Goal: Transaction & Acquisition: Purchase product/service

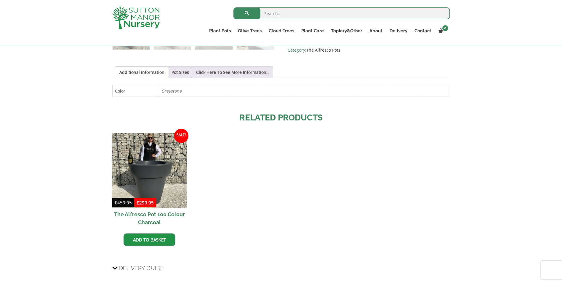
scroll to position [296, 0]
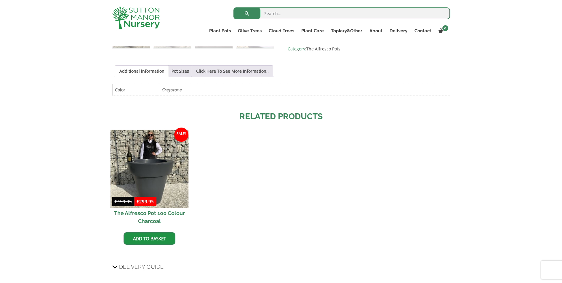
click at [168, 164] on img at bounding box center [149, 169] width 78 height 78
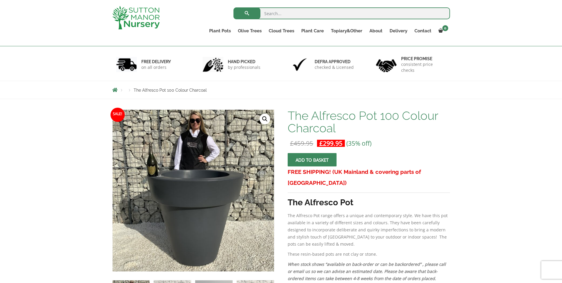
scroll to position [59, 0]
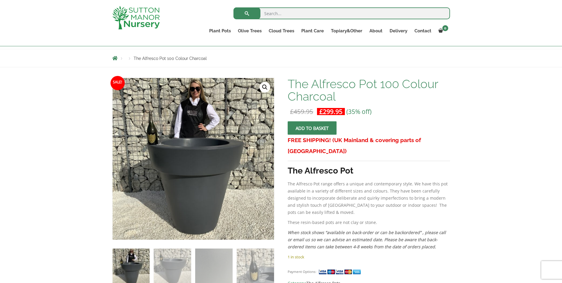
click at [305, 131] on button "Add to basket" at bounding box center [312, 127] width 49 height 13
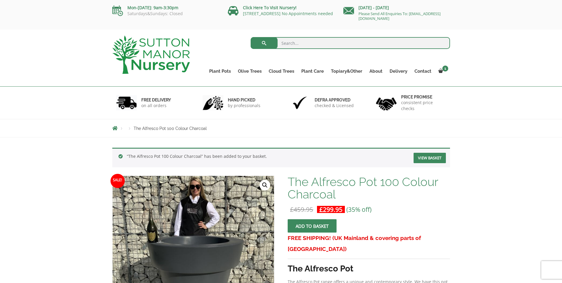
click at [424, 156] on link "View basket" at bounding box center [430, 158] width 32 height 10
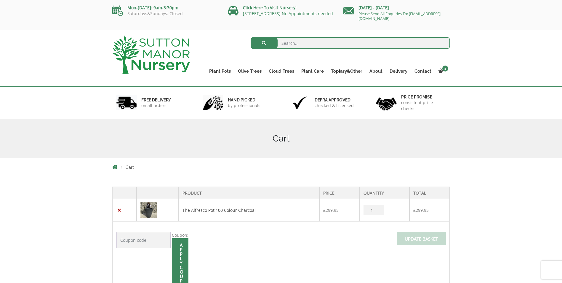
scroll to position [59, 0]
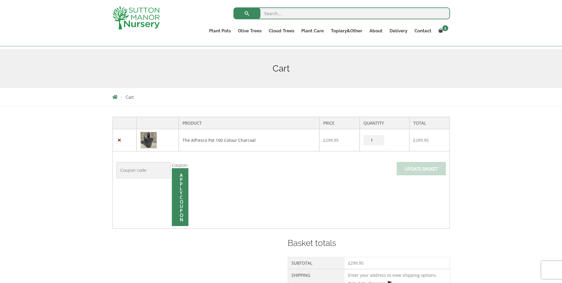
click at [373, 138] on input "1" at bounding box center [373, 140] width 21 height 10
click at [379, 139] on input "1" at bounding box center [373, 140] width 21 height 10
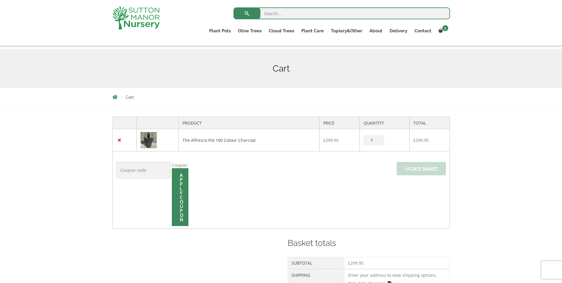
click at [379, 139] on input "1" at bounding box center [373, 140] width 21 height 10
click at [376, 174] on td "Coupon: Apply coupon Update basket" at bounding box center [281, 189] width 337 height 77
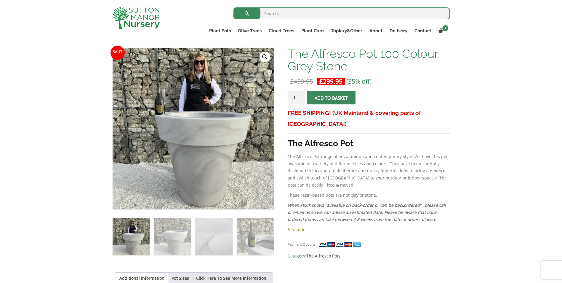
scroll to position [119, 0]
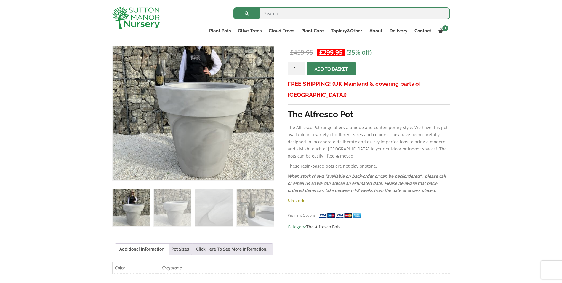
type input "2"
click at [301, 68] on input "2" at bounding box center [297, 68] width 18 height 13
click at [331, 69] on span "submit" at bounding box center [331, 69] width 0 height 0
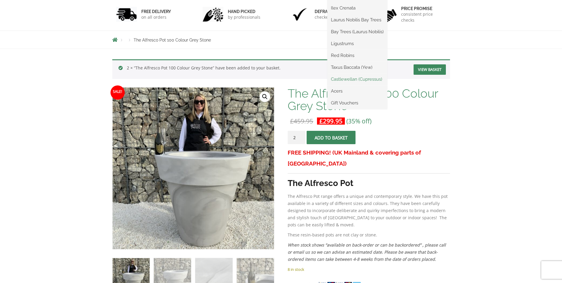
scroll to position [89, 0]
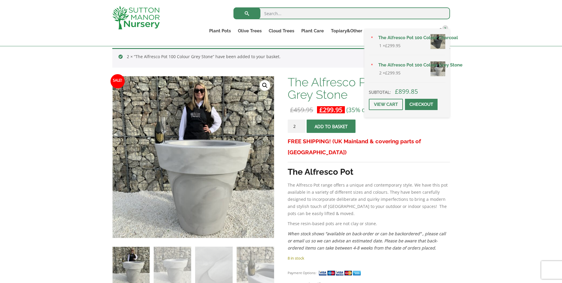
click at [391, 66] on link "The Alfresco Pot 100 Colour Grey Stone" at bounding box center [410, 64] width 71 height 9
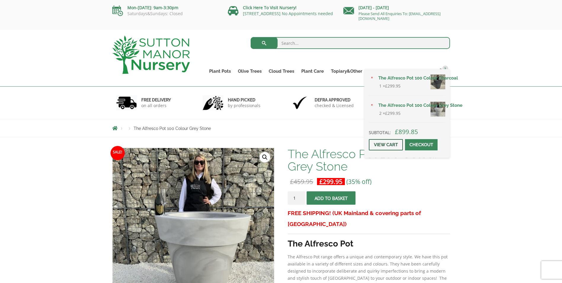
click at [393, 144] on link "View cart" at bounding box center [386, 144] width 34 height 11
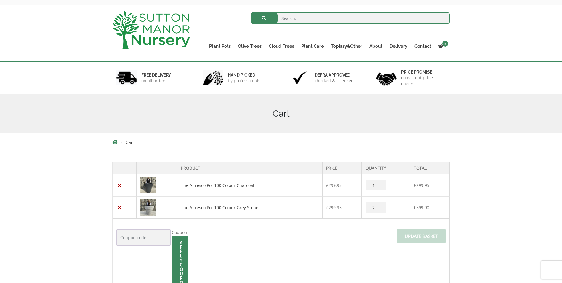
scroll to position [59, 0]
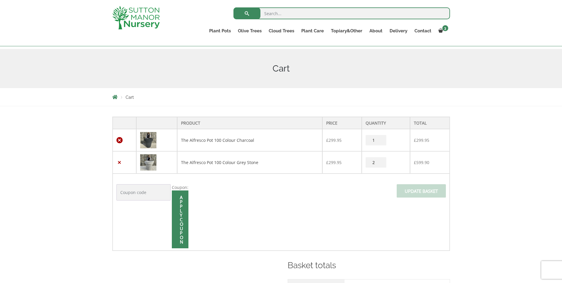
click at [120, 140] on link "×" at bounding box center [119, 140] width 6 height 6
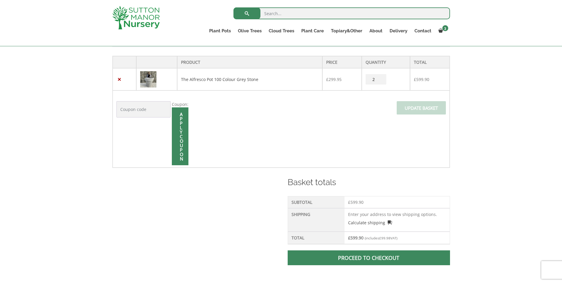
scroll to position [146, 0]
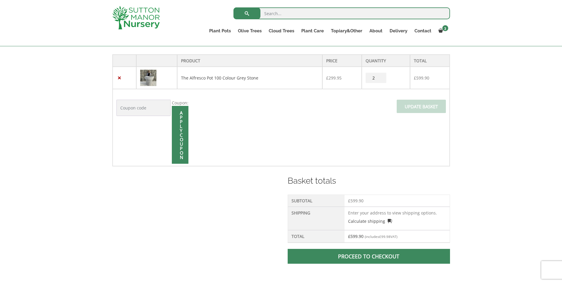
click at [369, 256] on span at bounding box center [369, 256] width 0 height 0
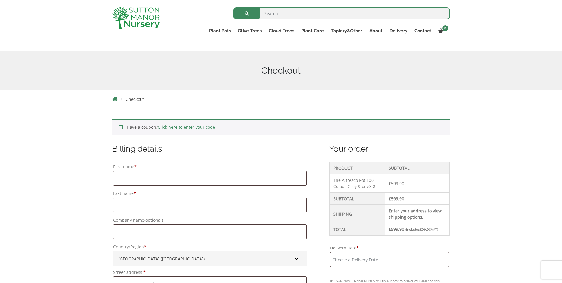
scroll to position [59, 0]
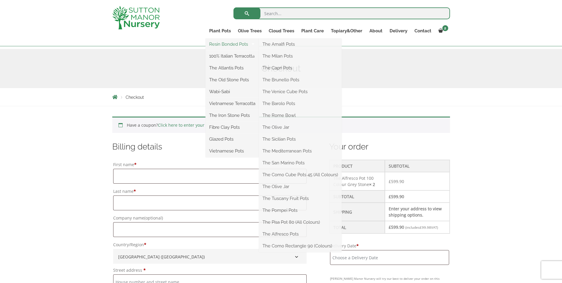
click at [220, 45] on link "Resin Bonded Pots" at bounding box center [232, 44] width 53 height 9
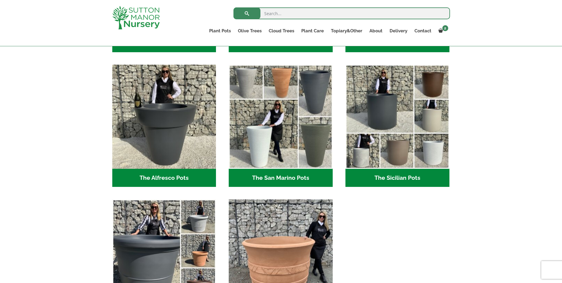
scroll to position [711, 0]
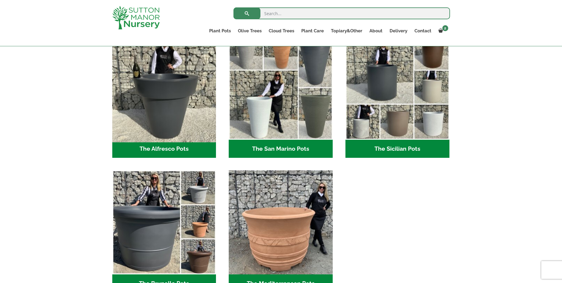
click at [177, 105] on img "Visit product category The Alfresco Pots" at bounding box center [164, 87] width 109 height 109
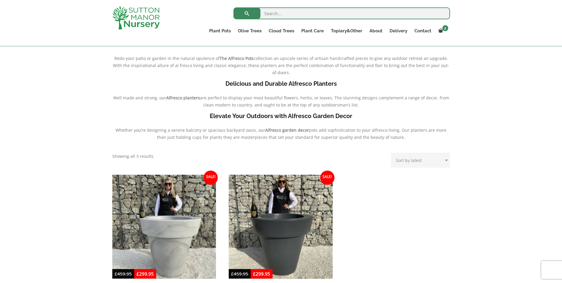
scroll to position [207, 0]
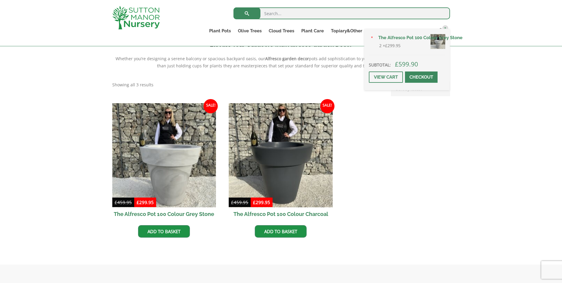
click at [421, 77] on span at bounding box center [421, 77] width 0 height 0
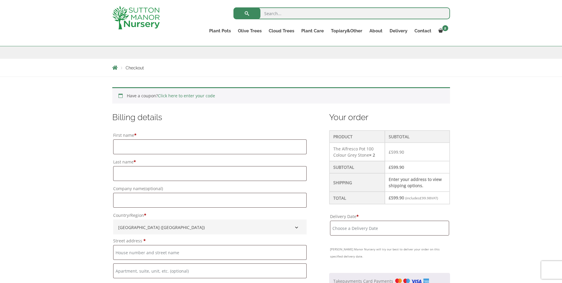
scroll to position [89, 0]
click at [238, 145] on input "First name *" at bounding box center [209, 146] width 193 height 15
type input "Frank"
type input "Barone"
type input "Zenith Nurseries Limited"
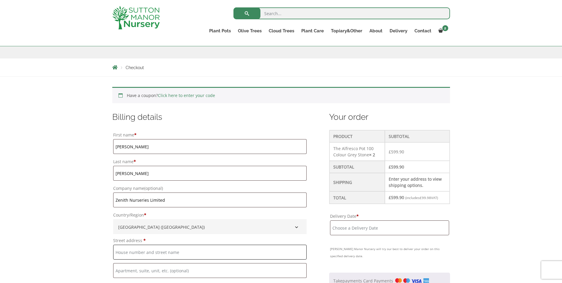
type input "WR11 8LW"
type input "Station"
type input "Evesham"
type input "Worcestershire"
type input "WR118LW"
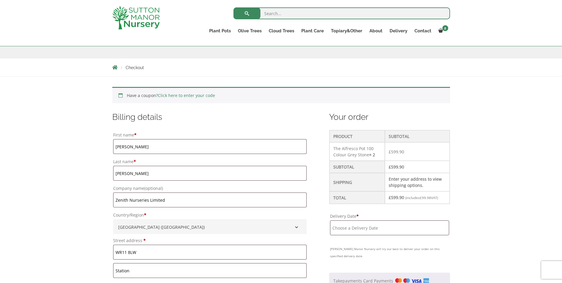
type input "+441386831959"
type input "info@zenithnurseries.co.uk"
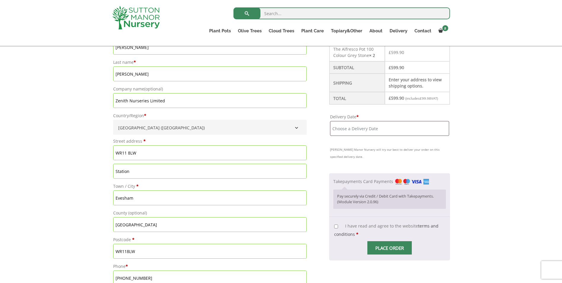
scroll to position [178, 0]
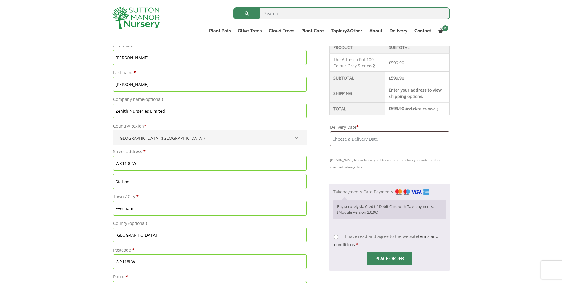
drag, startPoint x: 151, startPoint y: 162, endPoint x: 108, endPoint y: 160, distance: 43.3
drag, startPoint x: 137, startPoint y: 165, endPoint x: 111, endPoint y: 163, distance: 26.4
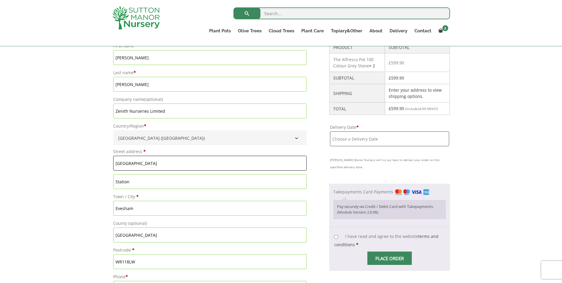
type input "Station Road"
click at [115, 180] on input "Station" at bounding box center [209, 181] width 193 height 15
type input "n"
type input "Offenham"
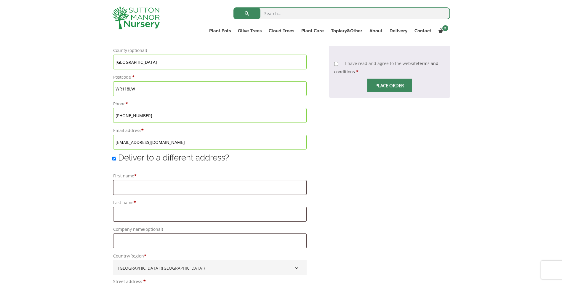
scroll to position [356, 0]
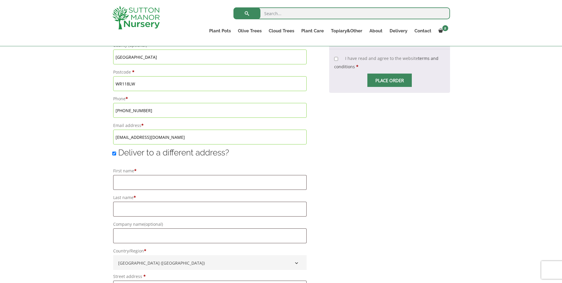
click at [115, 154] on input "Deliver to a different address?" at bounding box center [114, 153] width 4 height 4
checkbox input "false"
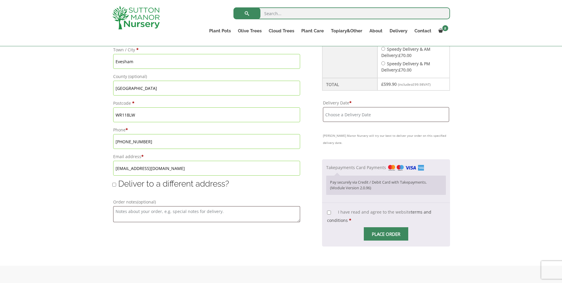
scroll to position [326, 0]
click at [348, 114] on input "Delivery Date *" at bounding box center [386, 112] width 126 height 15
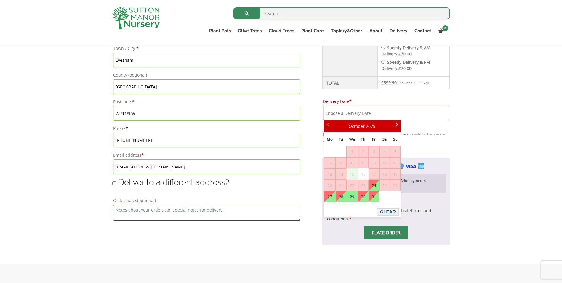
click at [350, 174] on span "15" at bounding box center [352, 174] width 11 height 11
click at [374, 183] on link "24" at bounding box center [374, 185] width 10 height 11
type input "[DATE]"
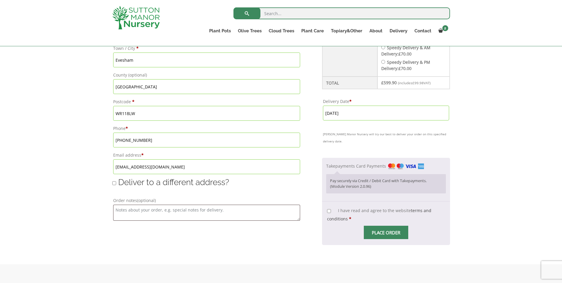
click at [351, 113] on input "[DATE]" at bounding box center [386, 112] width 126 height 15
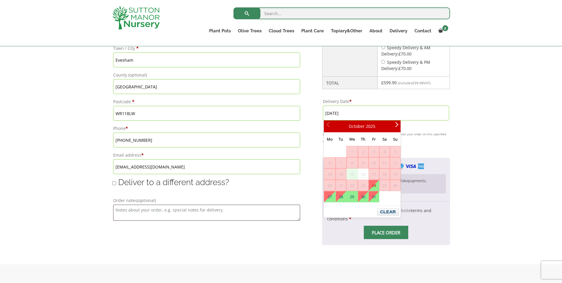
click at [353, 174] on span "15" at bounding box center [352, 174] width 11 height 11
click at [375, 185] on link "24" at bounding box center [374, 185] width 10 height 11
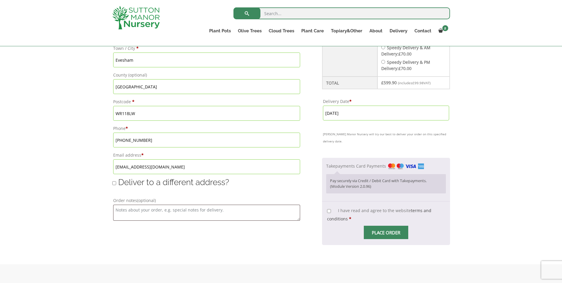
click at [329, 209] on input "I have read and agree to the website terms and conditions *" at bounding box center [329, 211] width 4 height 4
checkbox input "true"
click at [386, 232] on span "Checkout" at bounding box center [386, 232] width 0 height 0
click at [385, 225] on input "Place order" at bounding box center [386, 231] width 44 height 13
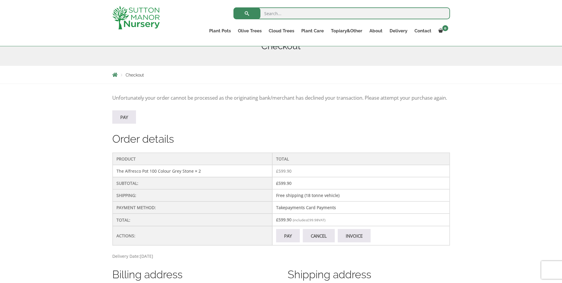
scroll to position [89, 0]
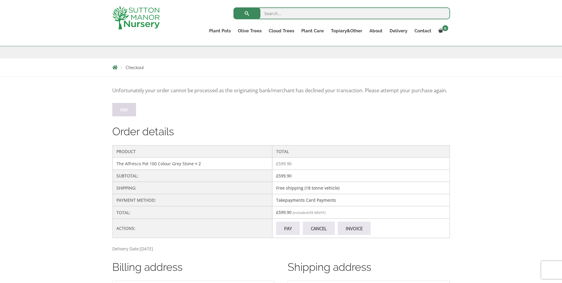
click at [124, 116] on link "Pay" at bounding box center [124, 109] width 24 height 13
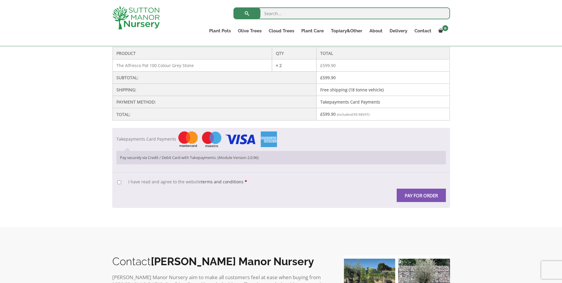
scroll to position [148, 0]
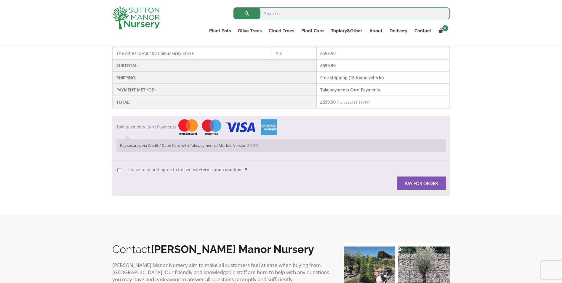
click at [119, 170] on input "I have read and agree to the website terms and conditions *" at bounding box center [119, 170] width 4 height 4
checkbox input "true"
click at [409, 183] on button "Pay for order" at bounding box center [421, 182] width 49 height 13
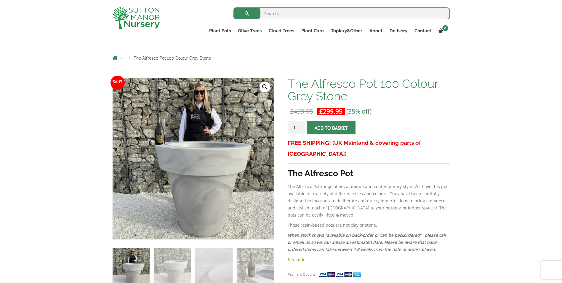
scroll to position [59, 0]
click at [320, 129] on button "Add to basket" at bounding box center [331, 127] width 49 height 13
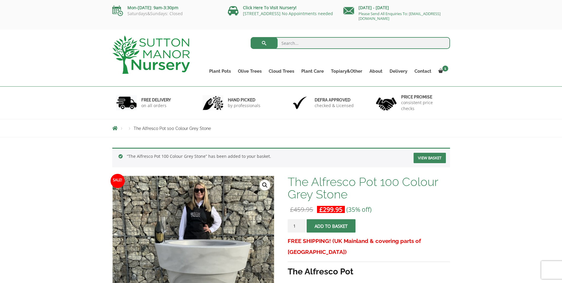
scroll to position [59, 0]
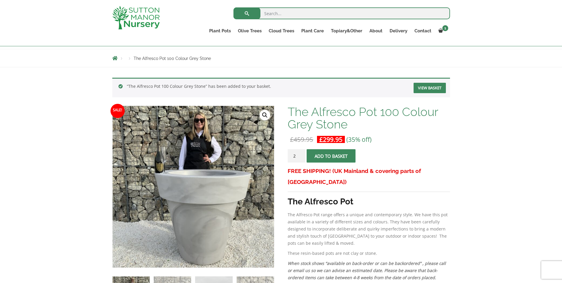
type input "2"
click at [301, 154] on input "2" at bounding box center [297, 155] width 18 height 13
click at [321, 156] on button "Add to basket" at bounding box center [331, 155] width 49 height 13
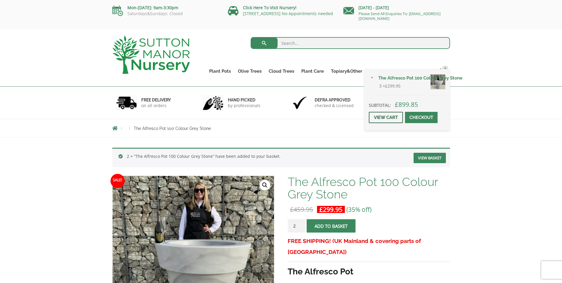
click at [392, 117] on link "View cart" at bounding box center [386, 117] width 34 height 11
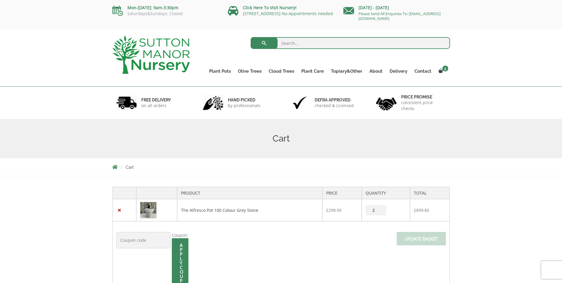
type input "2"
click at [381, 211] on input "2" at bounding box center [376, 210] width 21 height 10
click at [421, 240] on span at bounding box center [421, 240] width 0 height 0
click at [415, 238] on input "Update basket" at bounding box center [421, 238] width 49 height 13
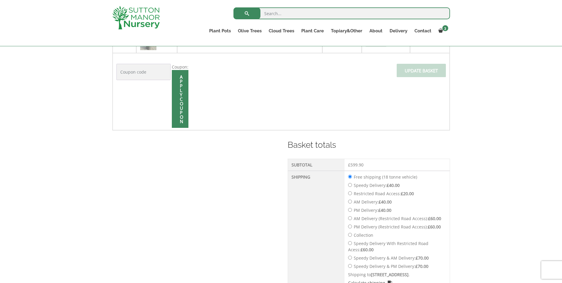
scroll to position [246, 0]
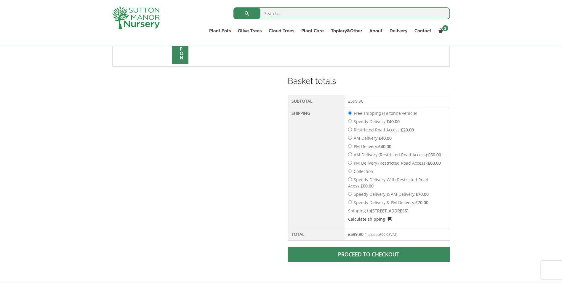
click at [351, 121] on input "Speedy Delivery: £ 40.00" at bounding box center [350, 121] width 4 height 4
radio input "true"
click at [358, 261] on link "Proceed to checkout" at bounding box center [369, 253] width 162 height 15
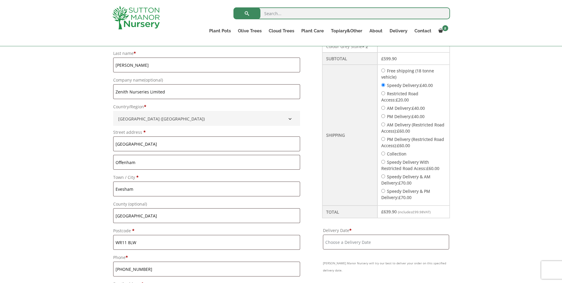
scroll to position [207, 0]
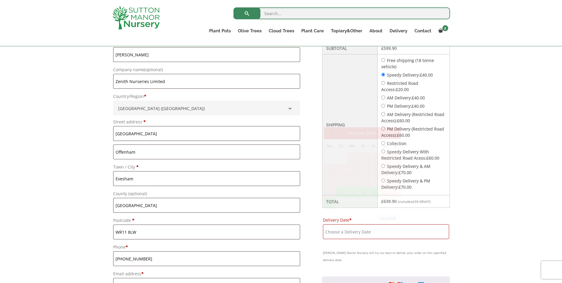
click at [370, 233] on input "Delivery Date *" at bounding box center [386, 231] width 126 height 15
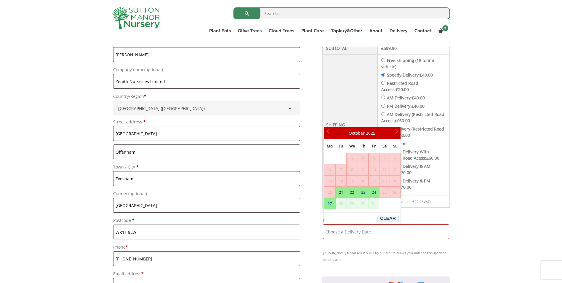
click at [465, 154] on div "Have a coupon? Click here to enter your code Apply coupon Billing details First…" at bounding box center [281, 274] width 562 height 633
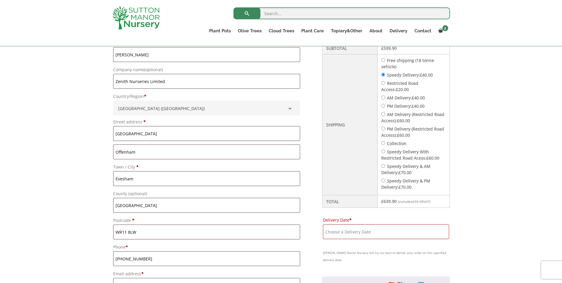
click at [385, 165] on input "Speedy Delivery & AM Delivery: £ 70.00" at bounding box center [383, 166] width 4 height 4
radio input "true"
click at [361, 230] on input "Delivery Date *" at bounding box center [386, 231] width 126 height 15
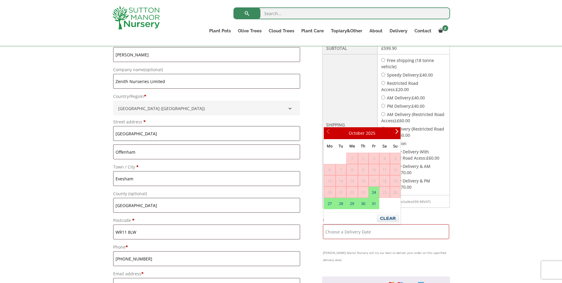
click at [471, 133] on div "Have a coupon? Click here to enter your code Apply coupon Billing details First…" at bounding box center [281, 274] width 562 height 633
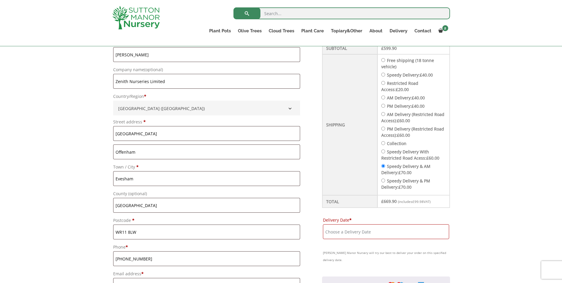
click at [385, 74] on input "Speedy Delivery: £ 40.00" at bounding box center [383, 75] width 4 height 4
radio input "true"
click at [373, 229] on input "Delivery Date *" at bounding box center [386, 231] width 126 height 15
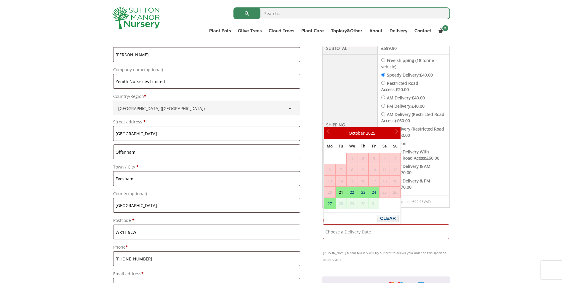
click at [342, 191] on link "21" at bounding box center [341, 192] width 10 height 11
type input "[DATE]"
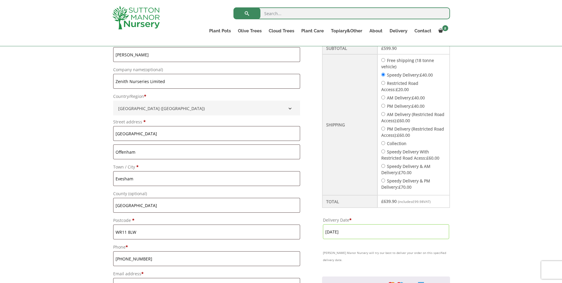
click at [385, 166] on input "Speedy Delivery & AM Delivery: £ 70.00" at bounding box center [383, 166] width 4 height 4
radio input "true"
click at [359, 232] on input "Delivery Date *" at bounding box center [386, 231] width 126 height 15
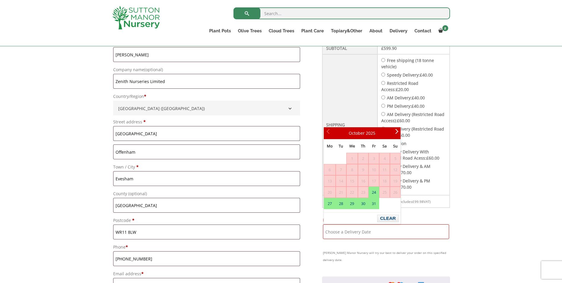
click at [489, 171] on div "Have a coupon? Click here to enter your code Apply coupon Billing details First…" at bounding box center [281, 274] width 562 height 633
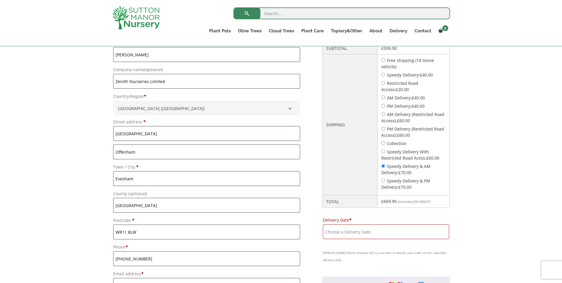
click at [385, 74] on input "Speedy Delivery: £ 40.00" at bounding box center [383, 75] width 4 height 4
radio input "true"
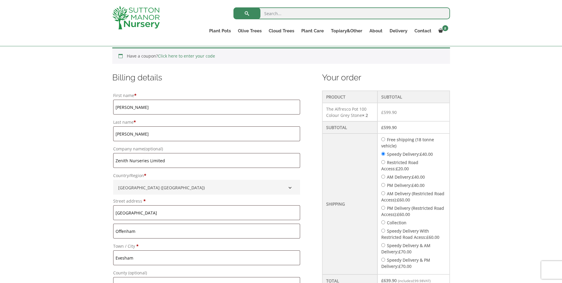
scroll to position [119, 0]
